Goal: Information Seeking & Learning: Learn about a topic

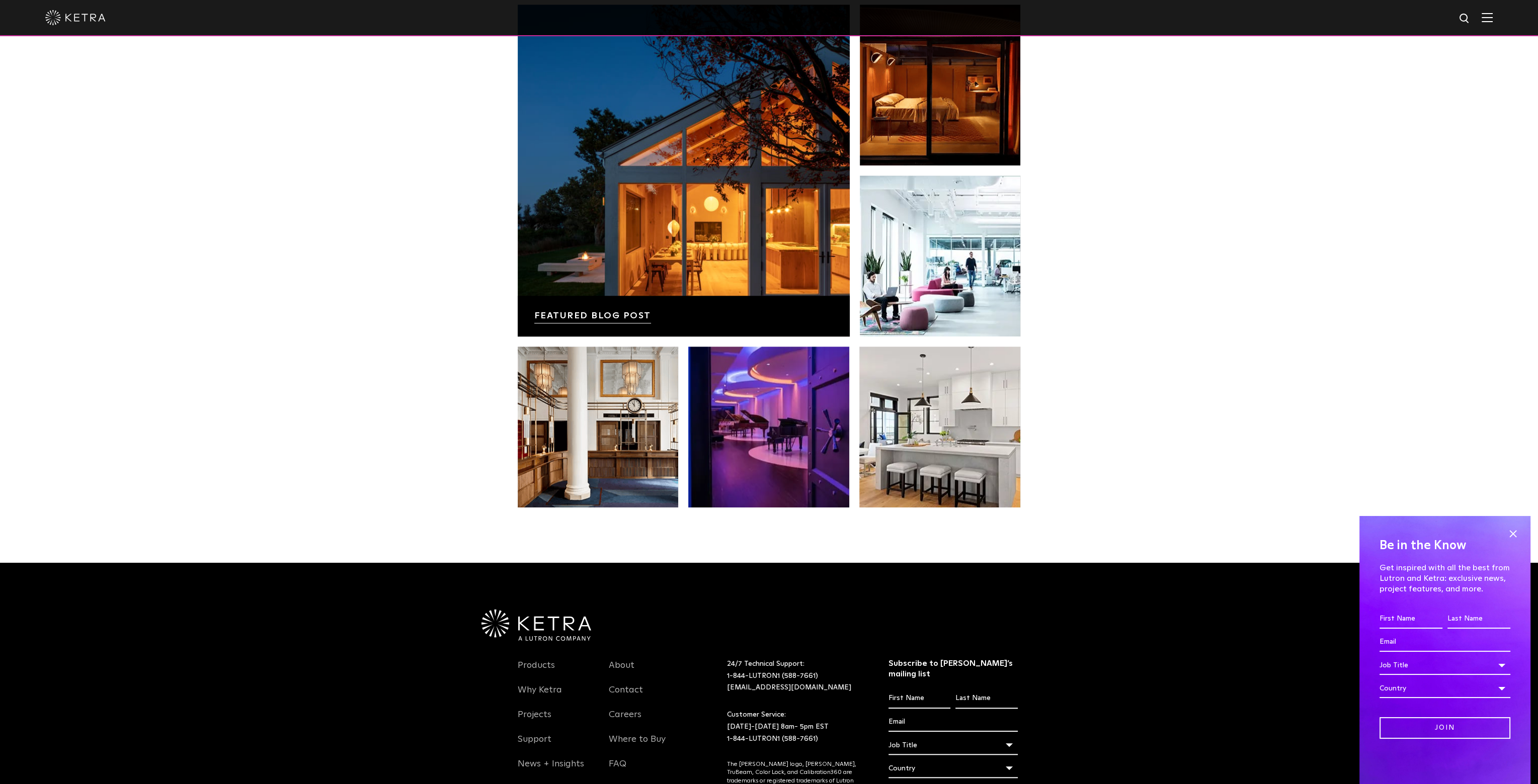
scroll to position [2114, 0]
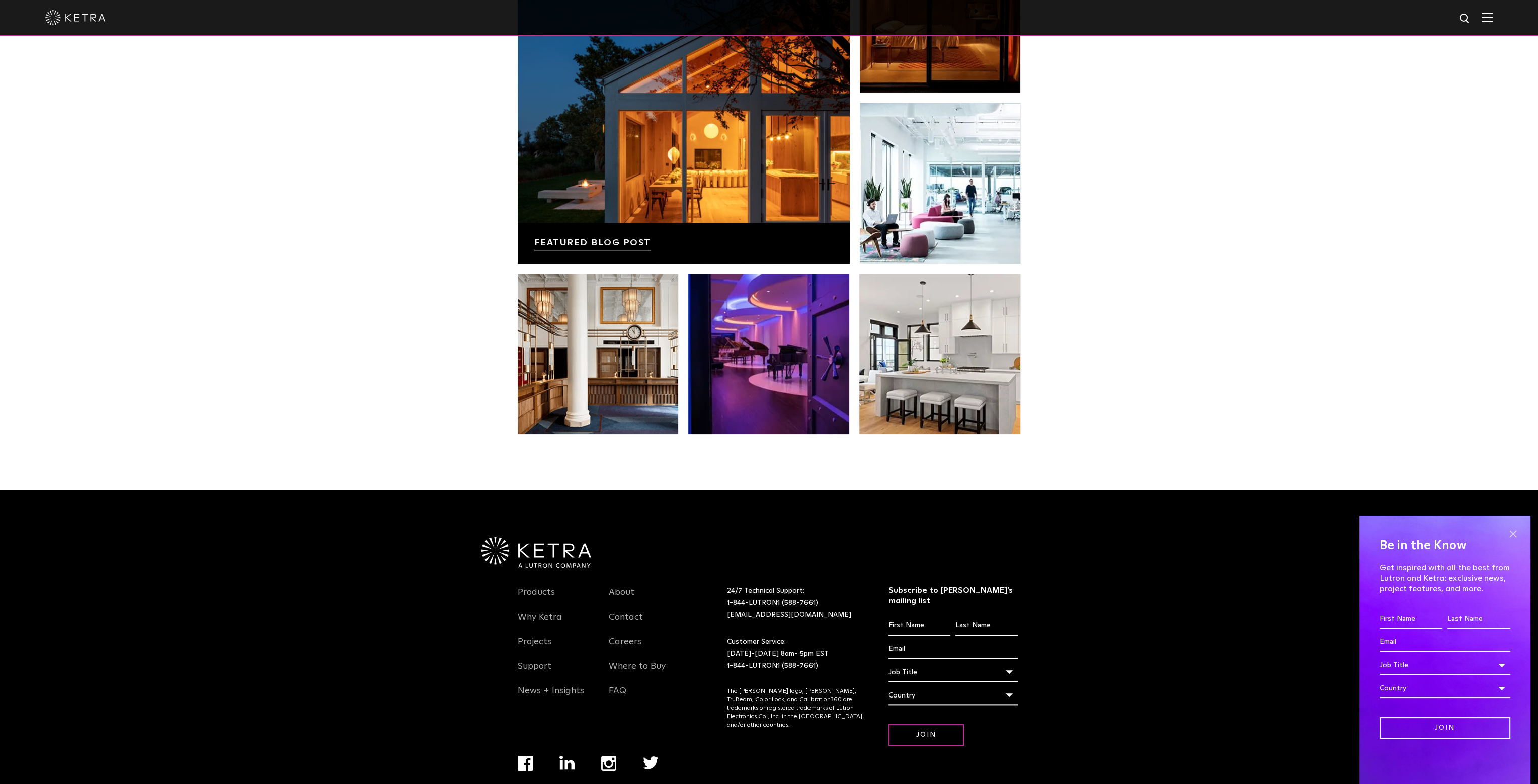
click at [1507, 537] on span at bounding box center [1513, 533] width 15 height 15
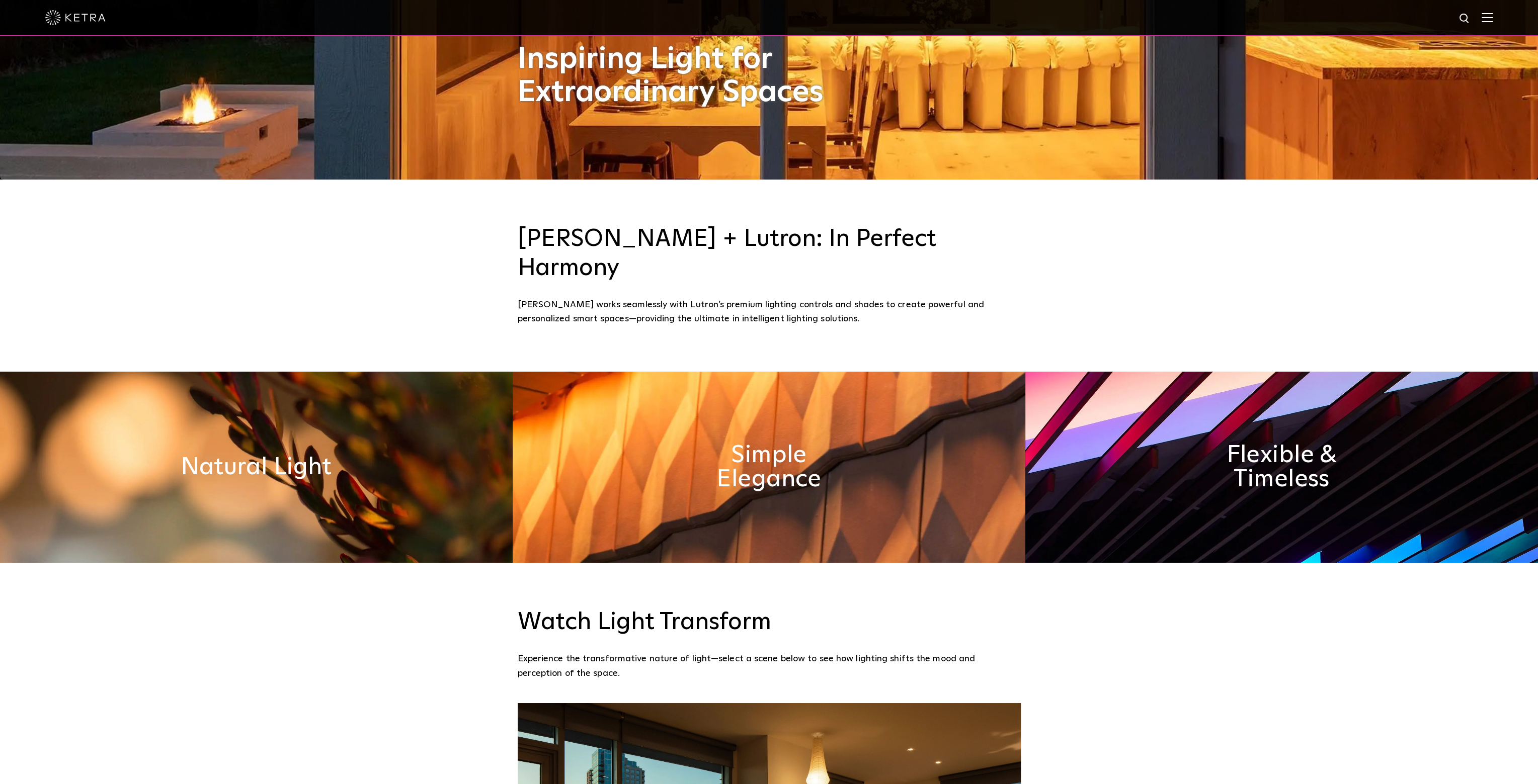
scroll to position [755, 0]
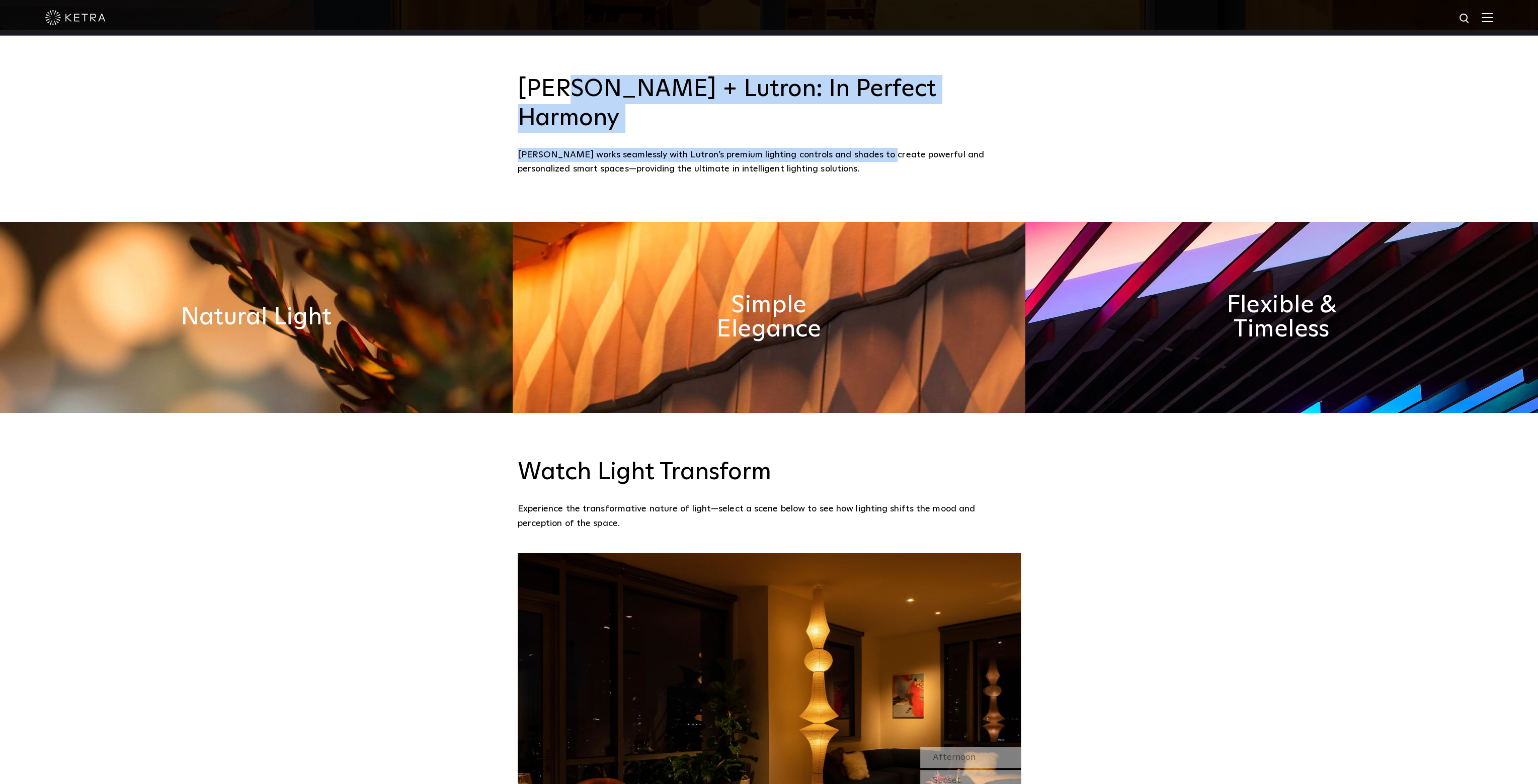
drag, startPoint x: 566, startPoint y: 87, endPoint x: 903, endPoint y: 129, distance: 339.6
click at [883, 112] on div "Ketra + Lutron: In Perfect Harmony Ketra works seamlessly with Lutron’s premium…" at bounding box center [769, 125] width 503 height 101
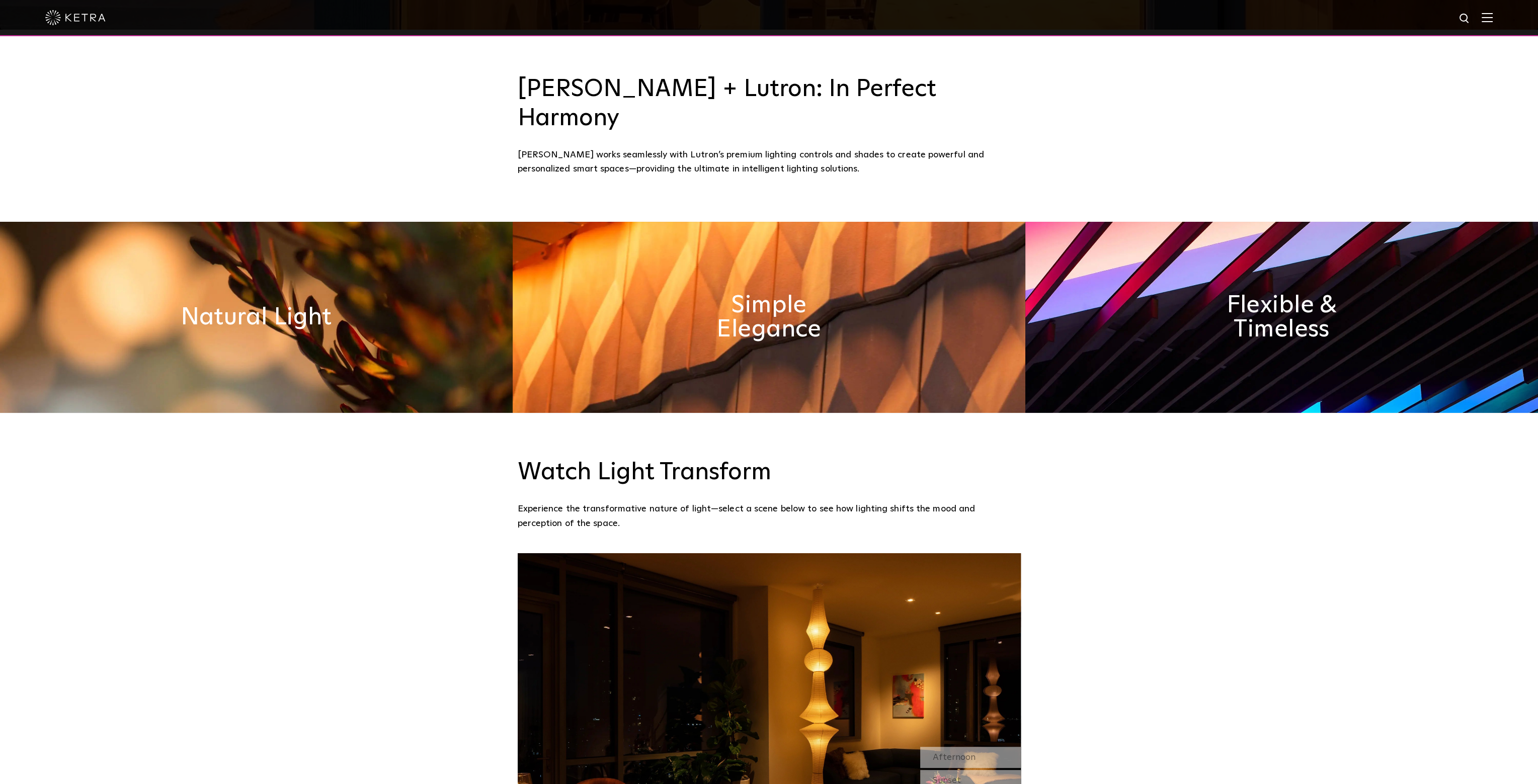
click at [924, 148] on div "Ketra works seamlessly with Lutron’s premium lighting controls and shades to cr…" at bounding box center [769, 162] width 503 height 29
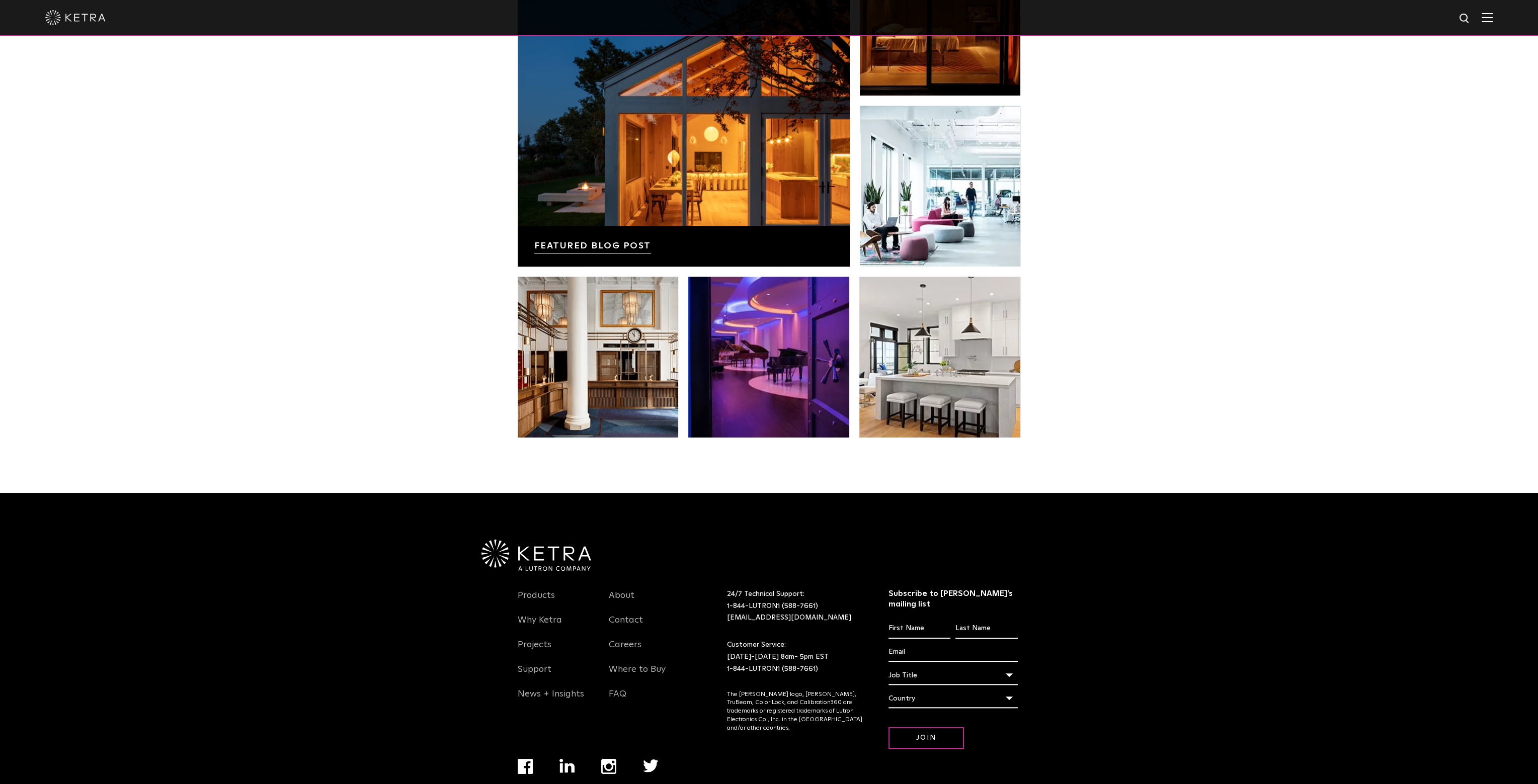
scroll to position [2114, 0]
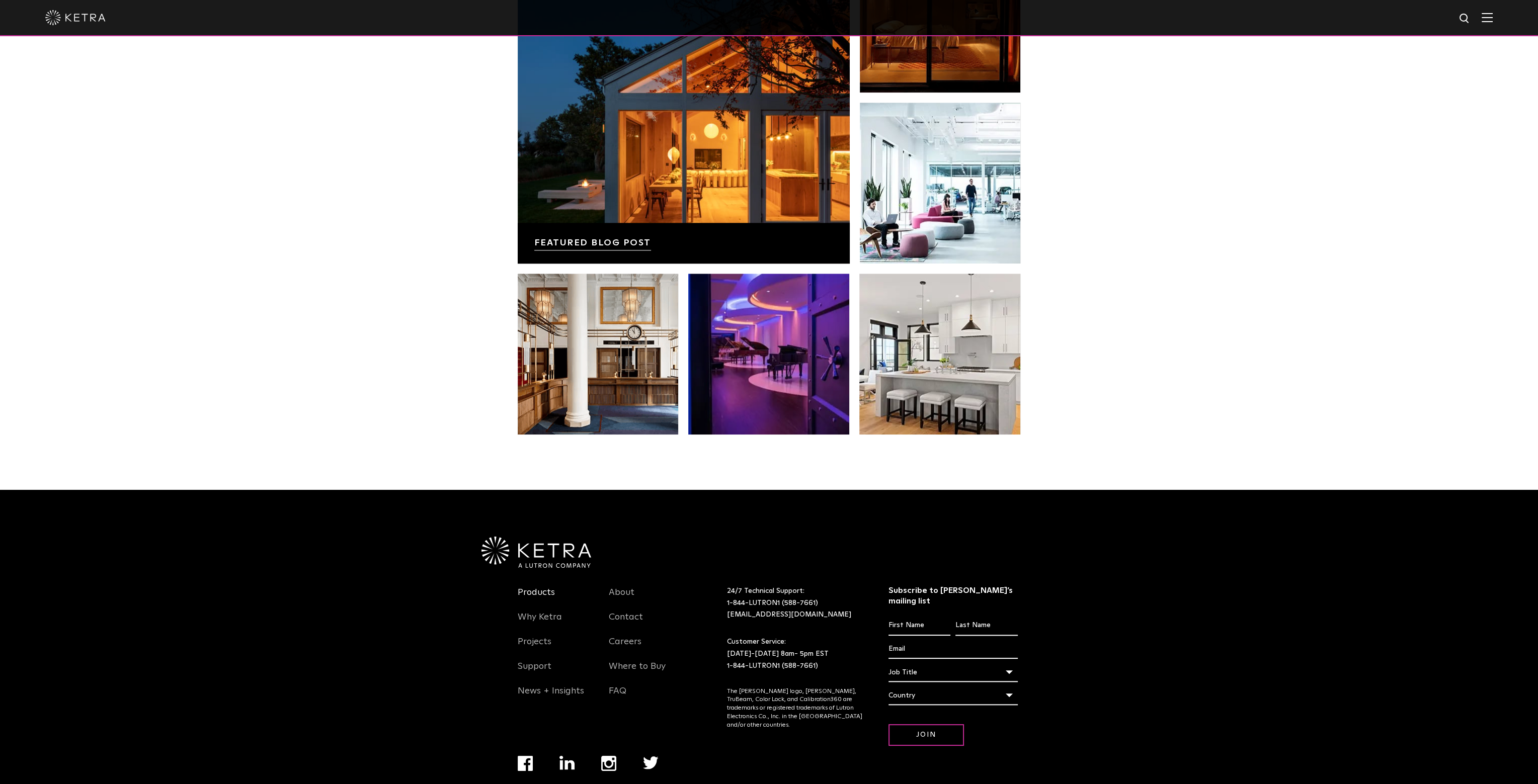
click at [525, 587] on link "Products" at bounding box center [536, 599] width 37 height 23
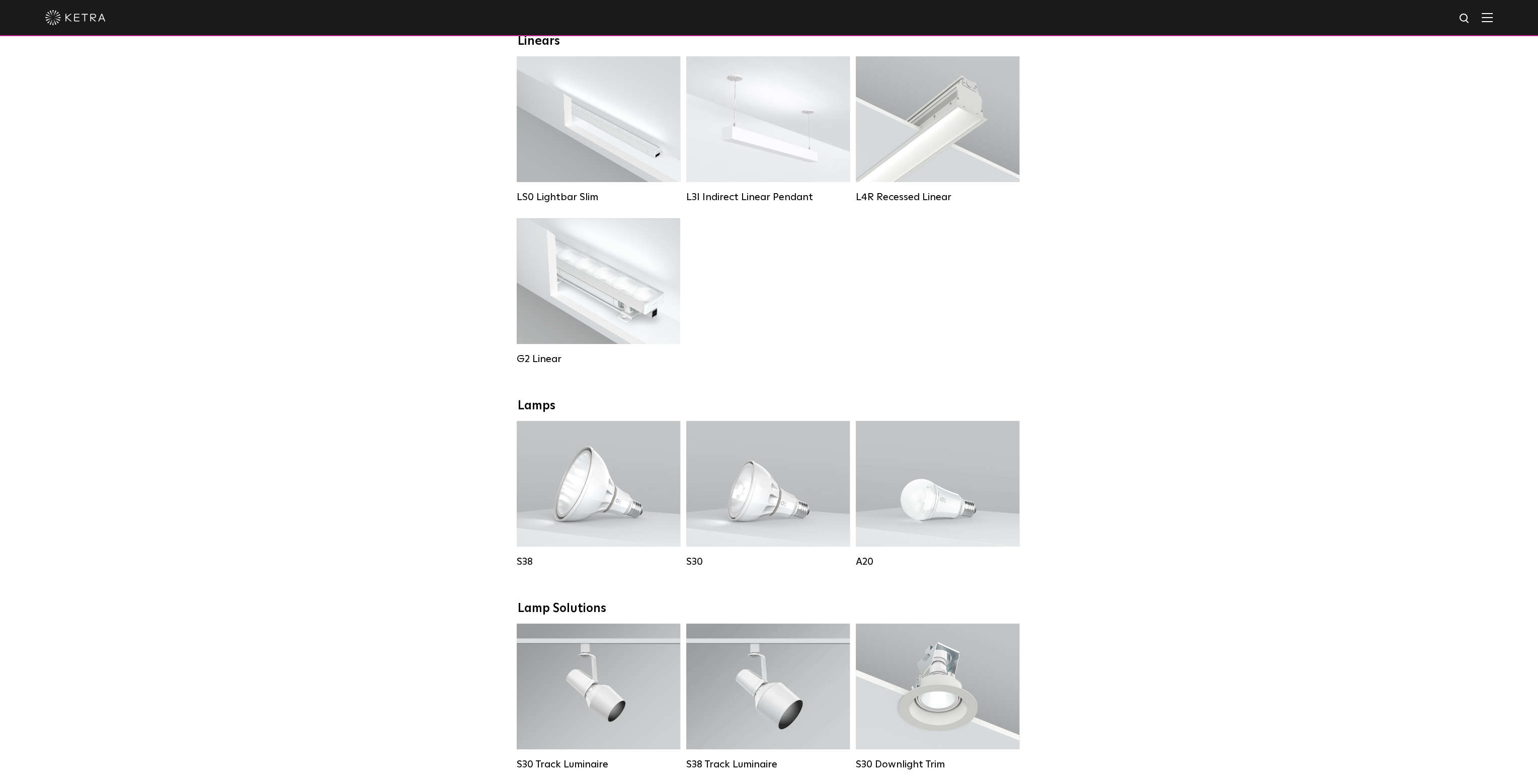
scroll to position [201, 0]
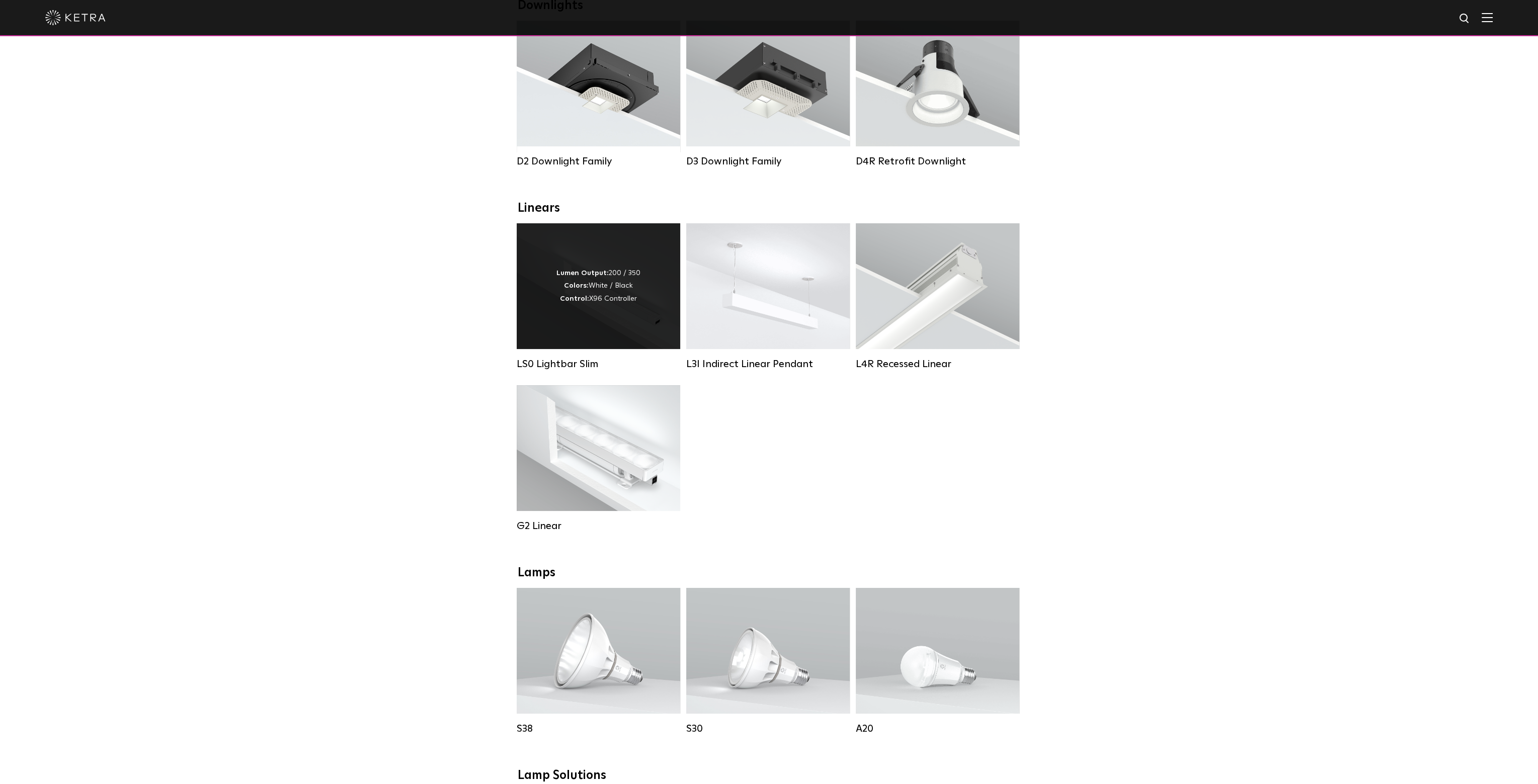
click at [557, 268] on div "Lumen Output: 200 / 350 Colors: White / Black Control: X96 Controller" at bounding box center [598, 286] width 163 height 126
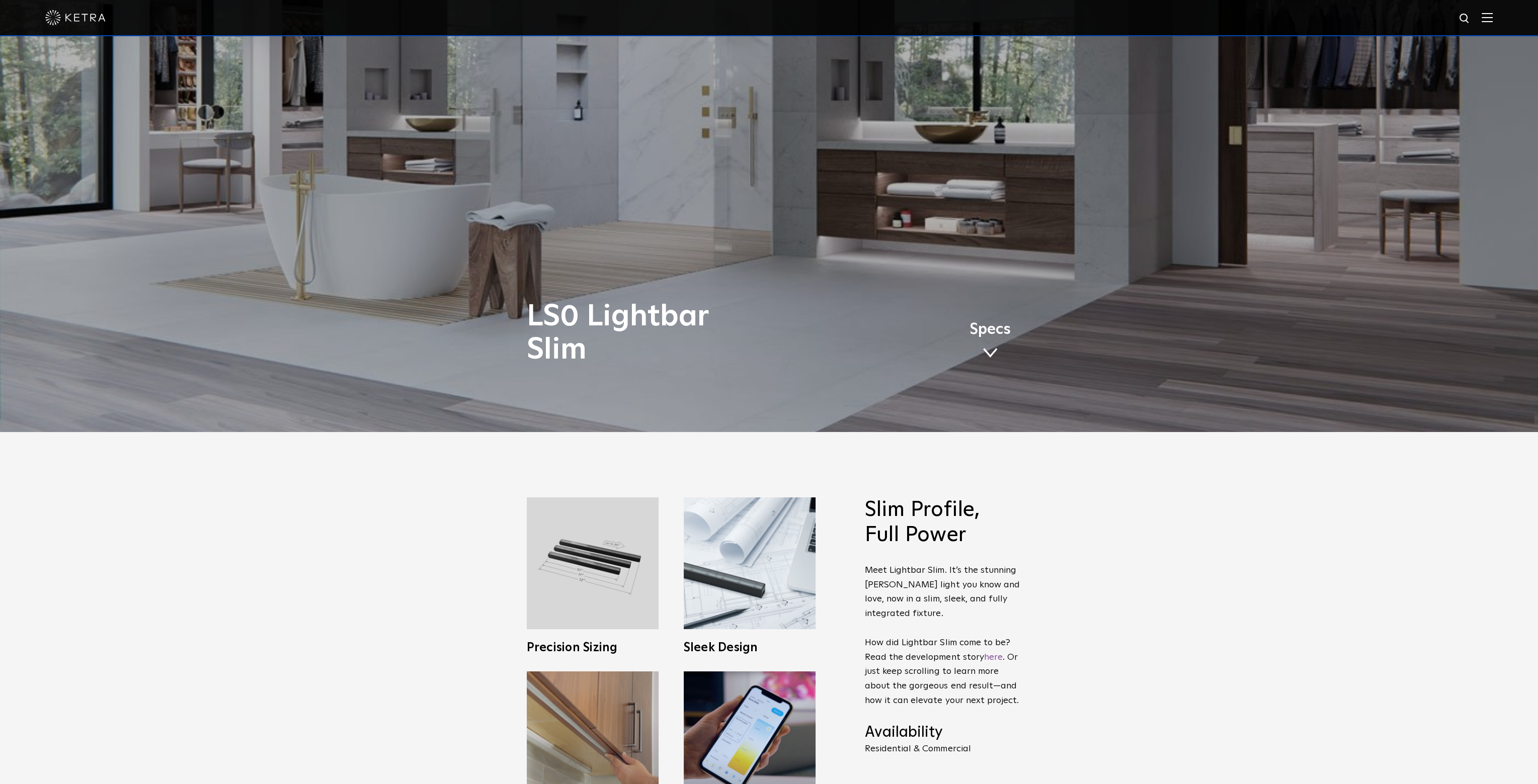
scroll to position [654, 0]
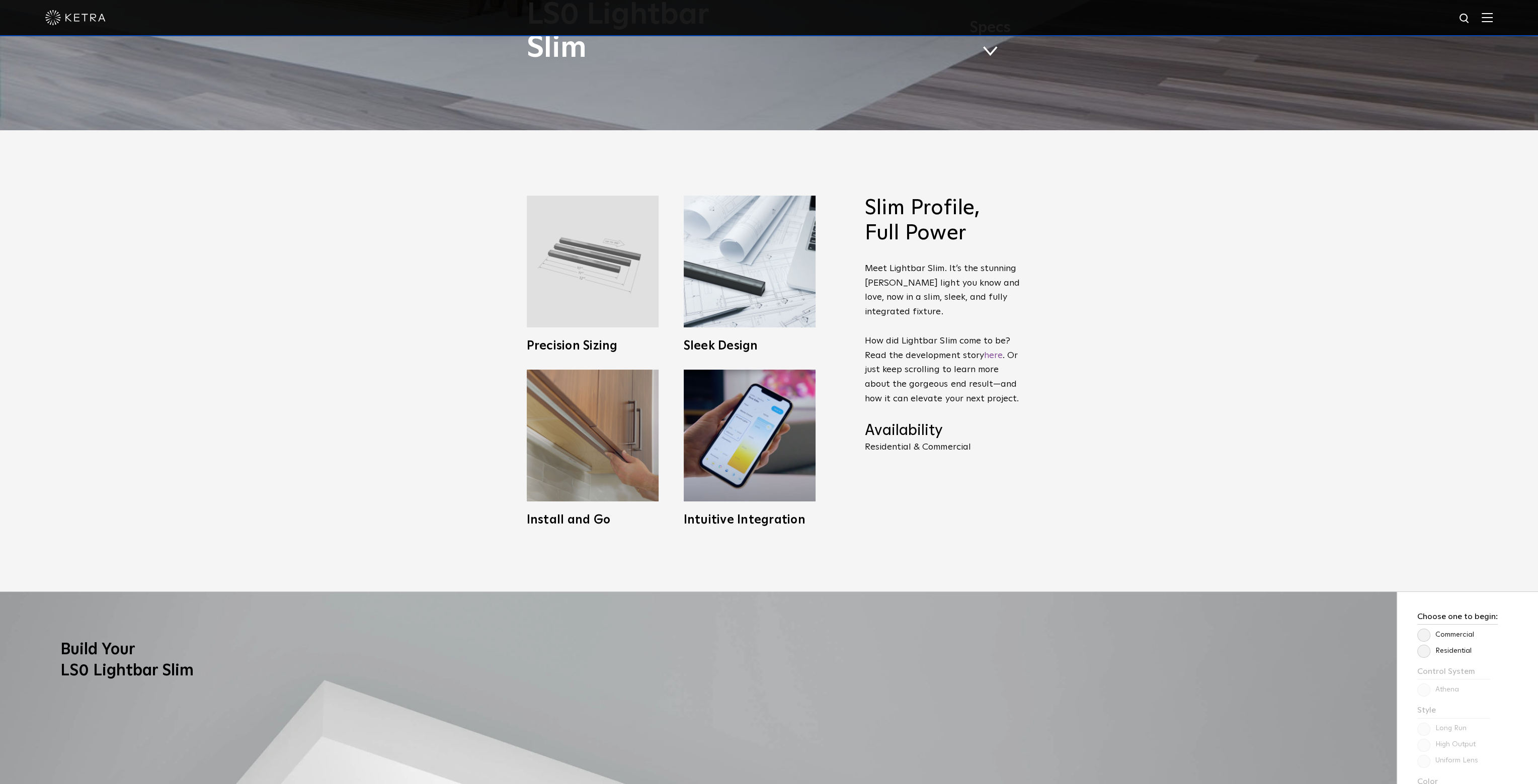
click at [553, 269] on img at bounding box center [593, 262] width 132 height 132
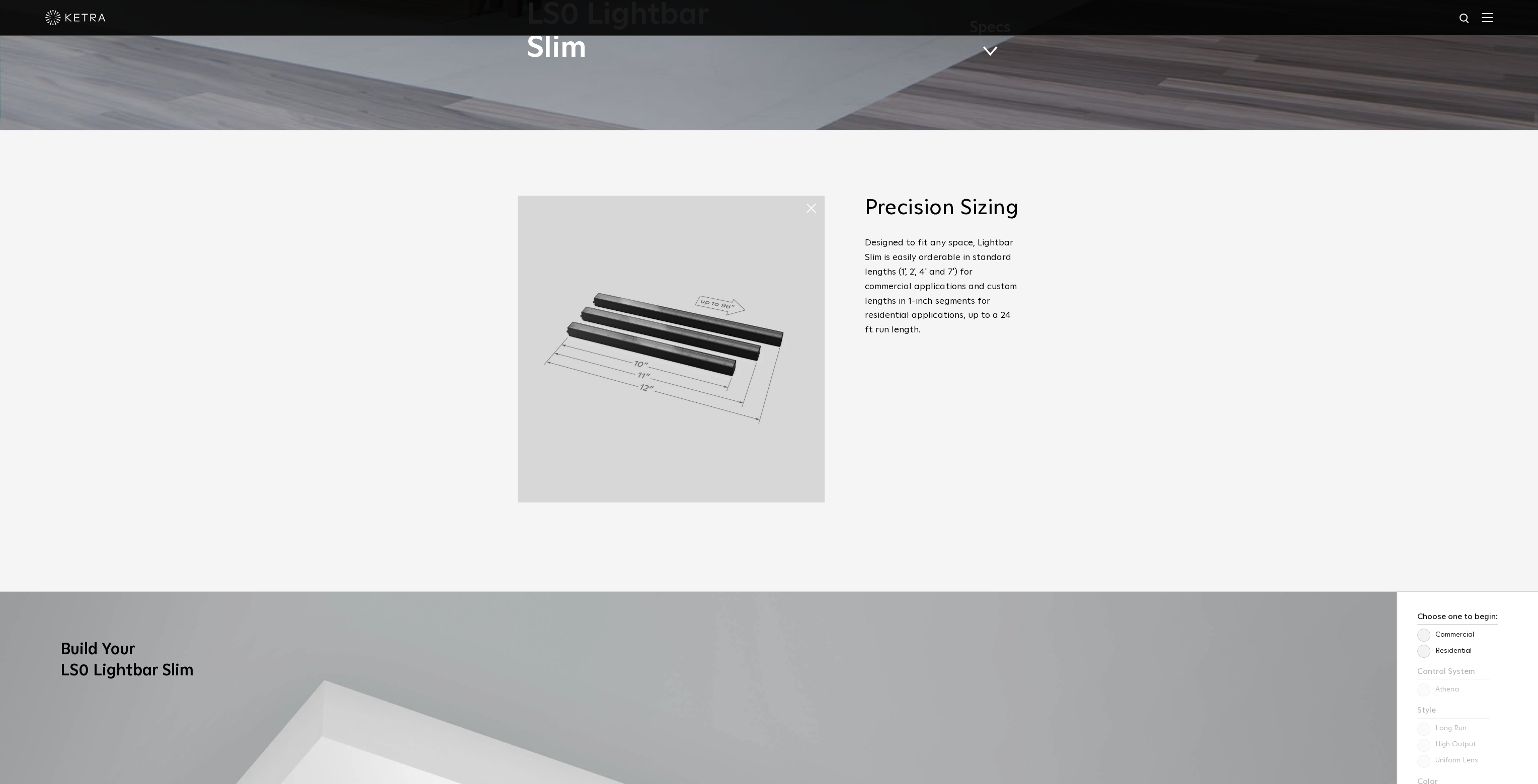
click at [1046, 319] on div "Slim Profile, Full Power Meet Lightbar Slim. It’s the stunning Ketra light you …" at bounding box center [769, 361] width 1538 height 461
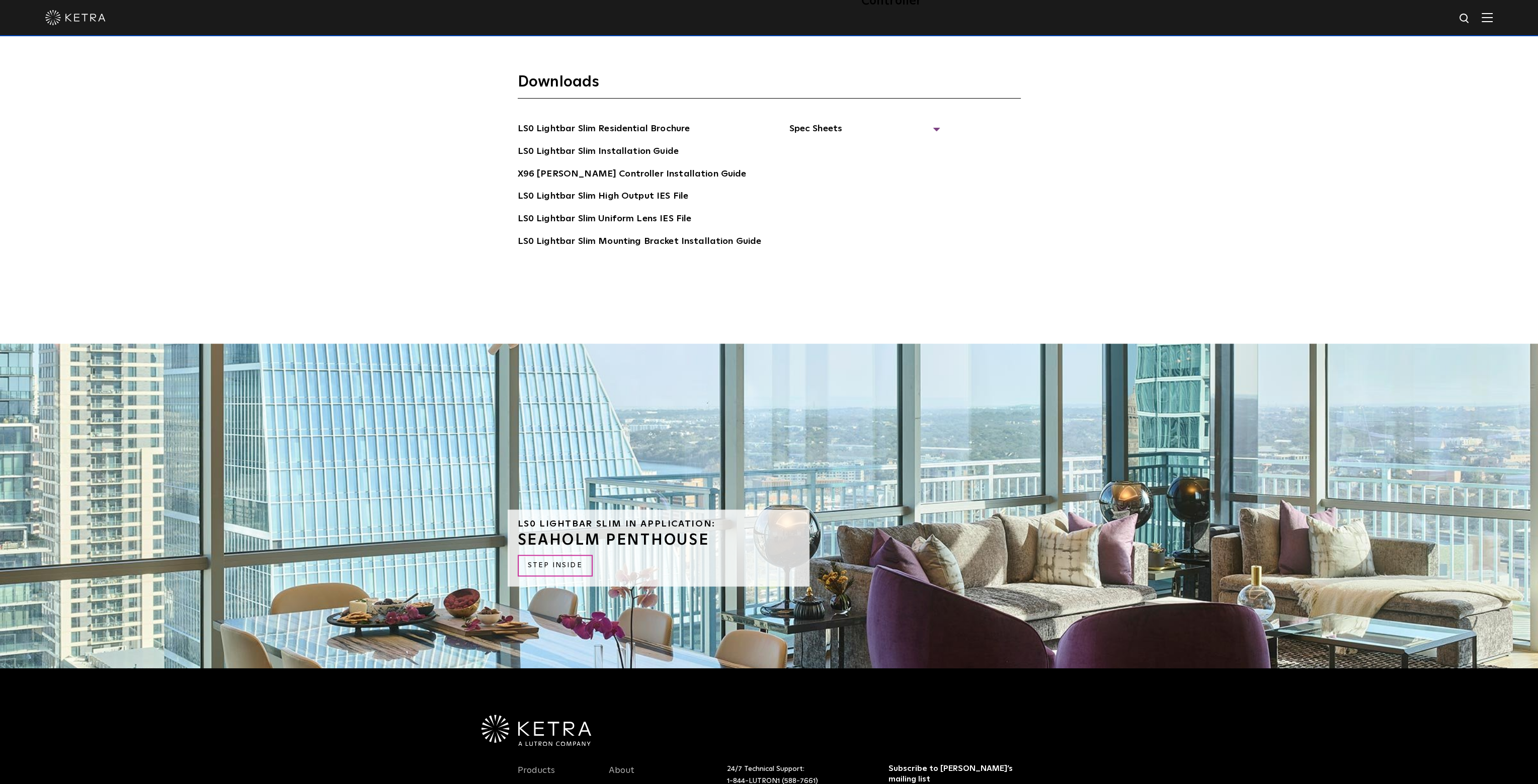
scroll to position [3159, 0]
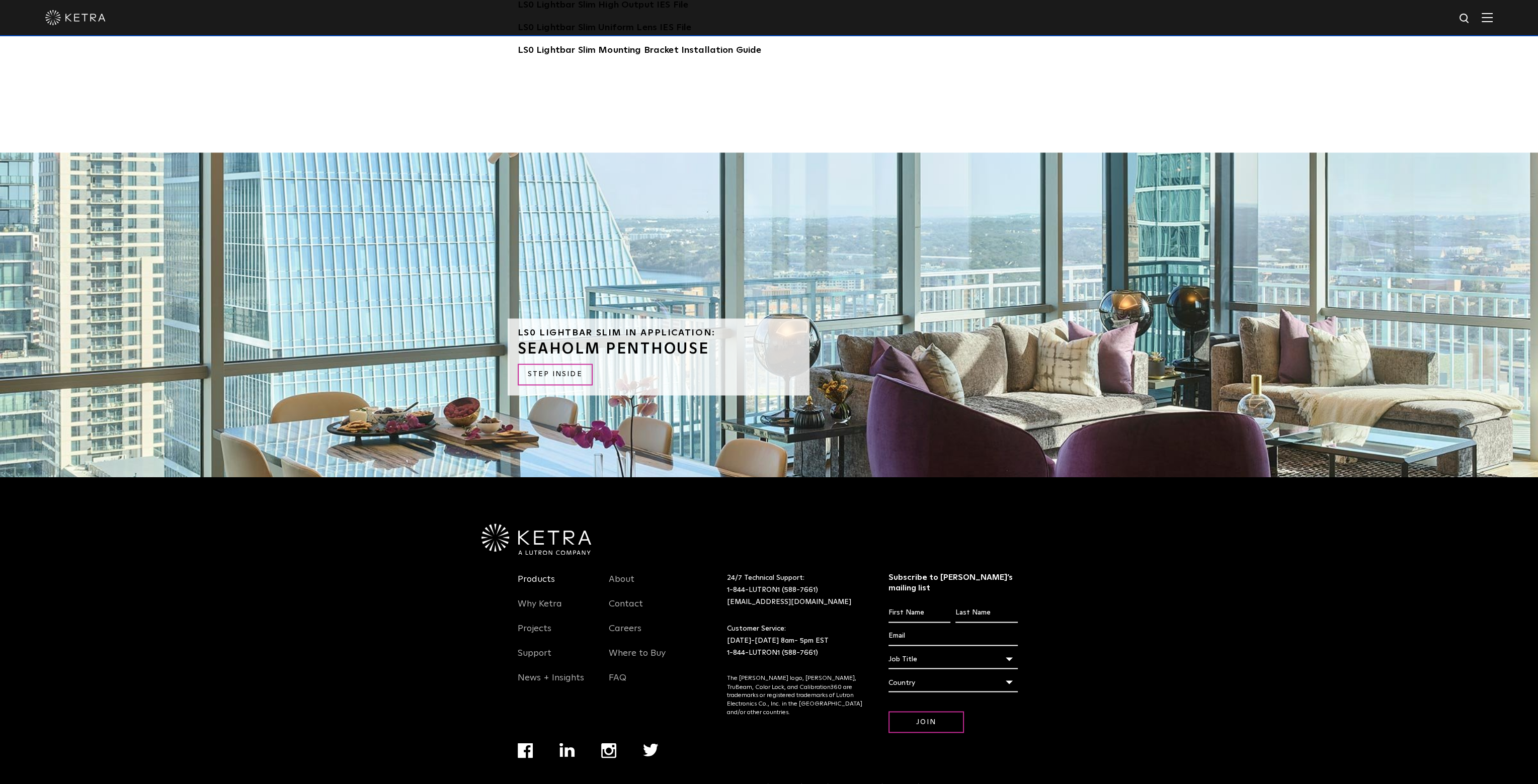
click at [533, 574] on link "Products" at bounding box center [536, 585] width 37 height 23
